Goal: Task Accomplishment & Management: Use online tool/utility

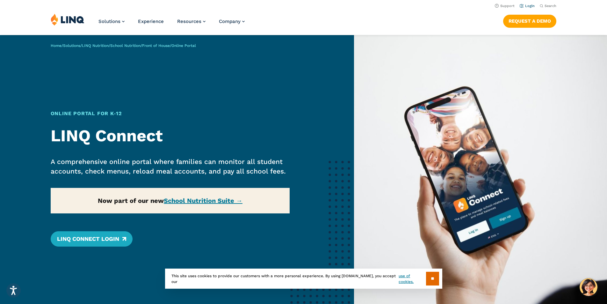
click at [525, 7] on link "Login" at bounding box center [527, 6] width 15 height 4
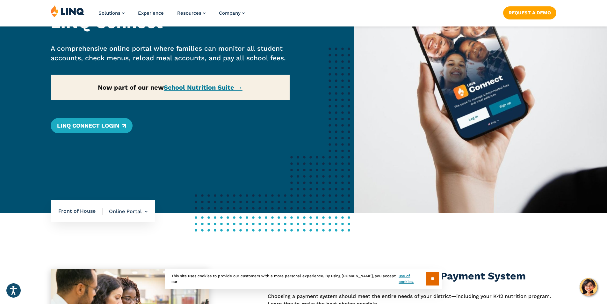
scroll to position [159, 0]
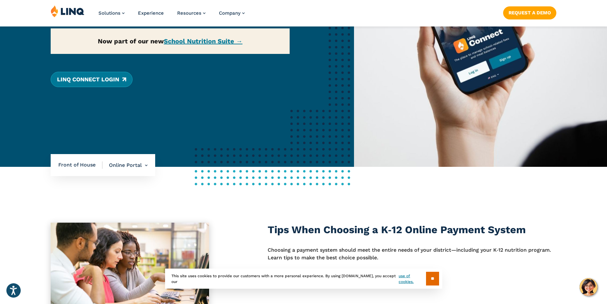
click at [90, 80] on link "LINQ Connect Login" at bounding box center [92, 79] width 82 height 15
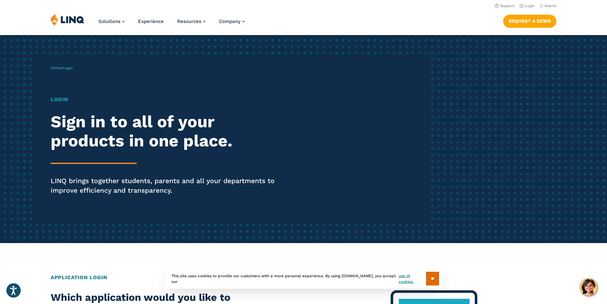
click at [99, 184] on p "LINQ brings together students, parents and all your departments to improve effi…" at bounding box center [168, 185] width 234 height 19
click at [527, 7] on link "Login" at bounding box center [527, 6] width 15 height 4
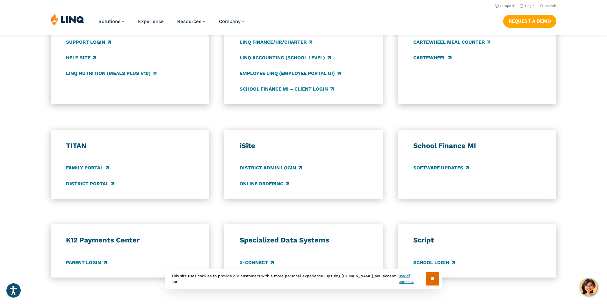
scroll to position [319, 0]
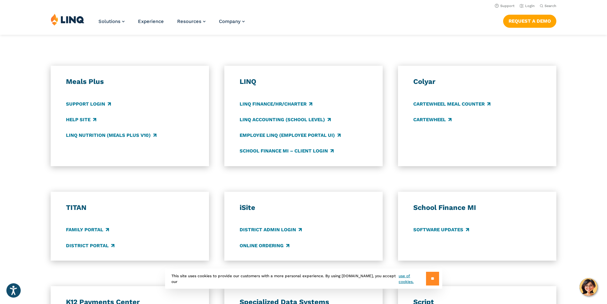
click at [435, 276] on input "**" at bounding box center [432, 278] width 13 height 14
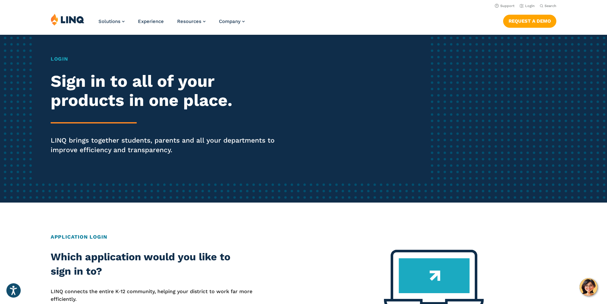
scroll to position [0, 0]
